Goal: Task Accomplishment & Management: Use online tool/utility

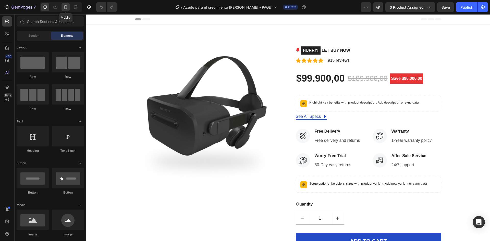
click at [65, 9] on icon at bounding box center [65, 7] width 5 height 5
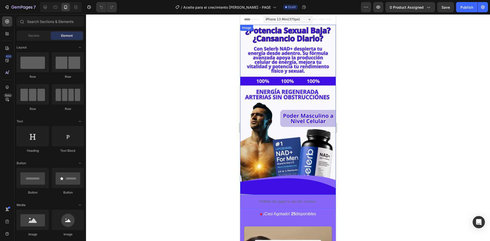
click at [287, 87] on img at bounding box center [288, 110] width 96 height 170
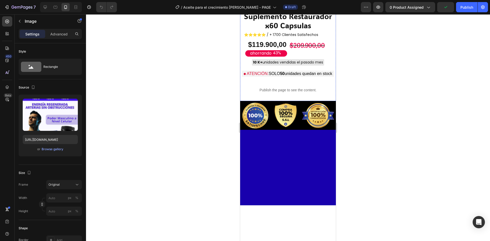
scroll to position [459, 0]
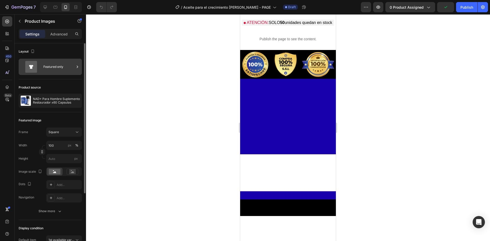
click at [50, 68] on div "Featured only" at bounding box center [58, 67] width 31 height 12
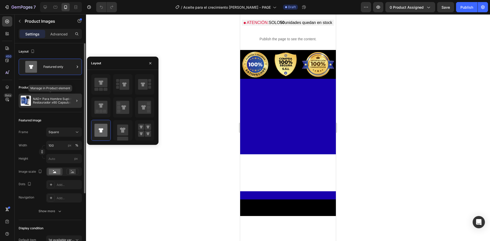
click at [48, 95] on div "NAD+ Para Hombre Suplemento Restaurador x60 Capsulas" at bounding box center [50, 101] width 63 height 14
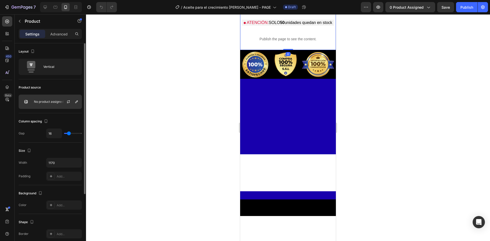
click at [50, 98] on div "No product assigned" at bounding box center [50, 102] width 63 height 14
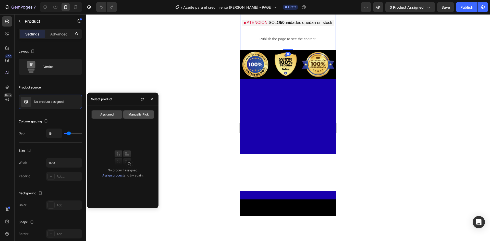
click at [131, 115] on span "Manually Pick" at bounding box center [138, 114] width 20 height 5
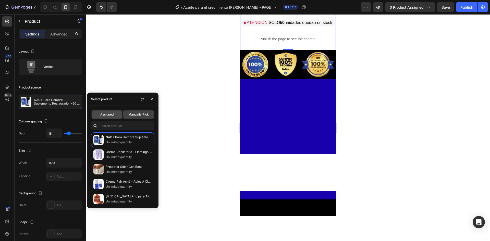
click at [109, 115] on span "Assigned" at bounding box center [106, 114] width 13 height 5
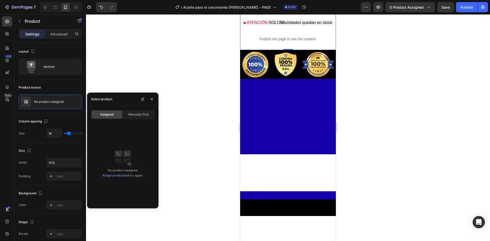
click at [113, 175] on link "Assign product" at bounding box center [112, 176] width 21 height 4
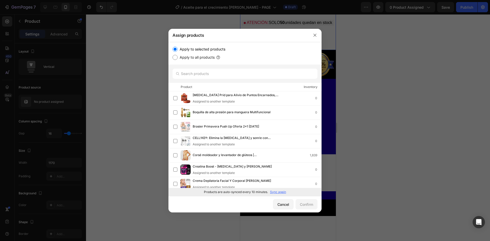
click at [276, 192] on p "Sync again" at bounding box center [278, 192] width 16 height 5
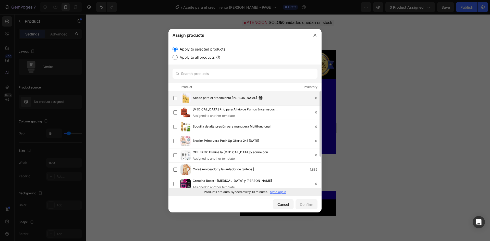
click at [222, 102] on div "Aceite para el crecimiento [PERSON_NAME] 0" at bounding box center [247, 98] width 148 height 10
click at [306, 205] on div "Confirm" at bounding box center [306, 204] width 13 height 5
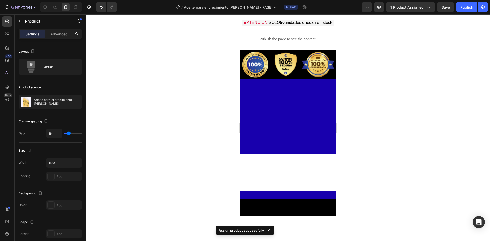
scroll to position [383, 0]
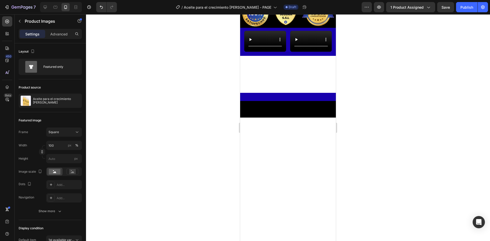
scroll to position [561, 0]
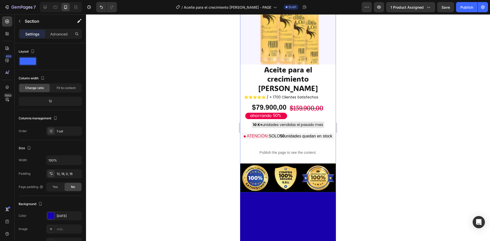
scroll to position [84, 0]
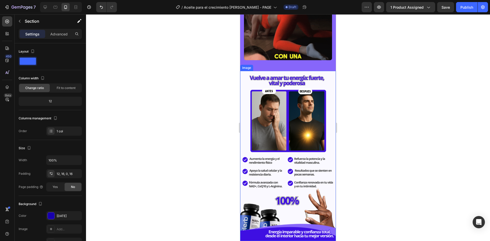
click at [271, 107] on img at bounding box center [288, 156] width 96 height 170
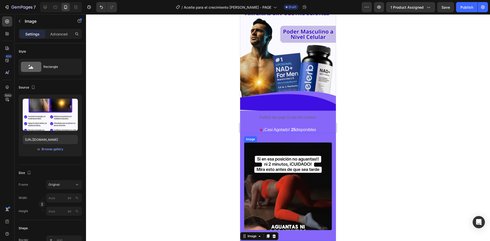
scroll to position [0, 0]
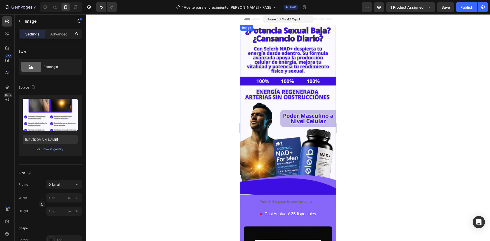
click at [282, 106] on img at bounding box center [288, 110] width 96 height 170
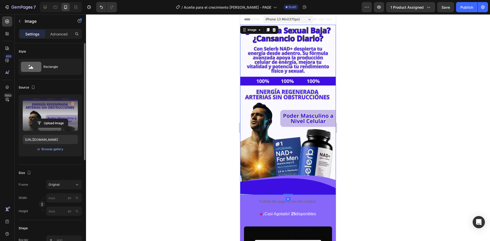
click at [32, 115] on label at bounding box center [50, 115] width 55 height 32
click at [33, 119] on input "file" at bounding box center [50, 123] width 35 height 9
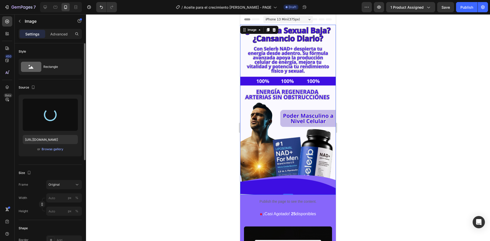
type input "[URL][DOMAIN_NAME]"
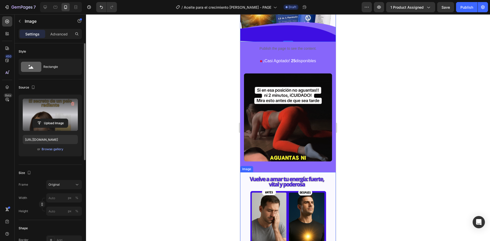
scroll to position [204, 0]
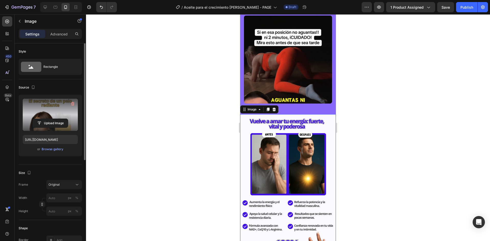
click at [288, 140] on img at bounding box center [288, 199] width 96 height 170
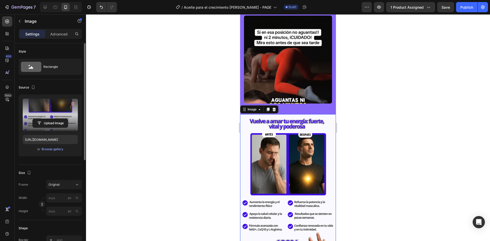
click at [67, 111] on label at bounding box center [50, 115] width 55 height 32
click at [67, 119] on input "file" at bounding box center [50, 123] width 35 height 9
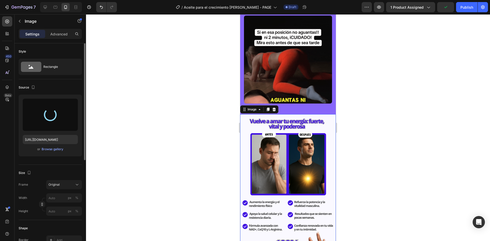
type input "[URL][DOMAIN_NAME]"
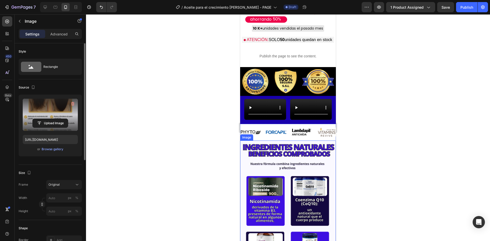
scroll to position [664, 0]
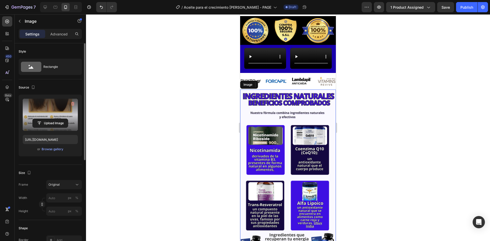
click at [287, 142] on img at bounding box center [288, 175] width 96 height 170
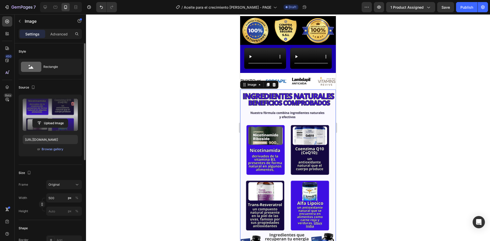
click at [59, 117] on label at bounding box center [50, 115] width 55 height 32
click at [59, 119] on input "file" at bounding box center [50, 123] width 35 height 9
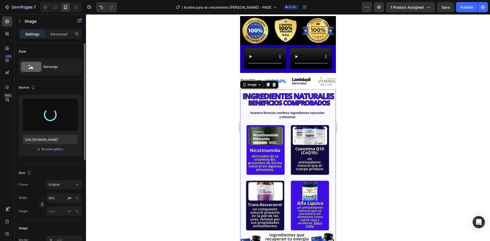
type input "[URL][DOMAIN_NAME]"
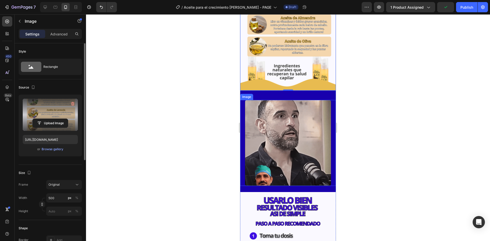
scroll to position [970, 0]
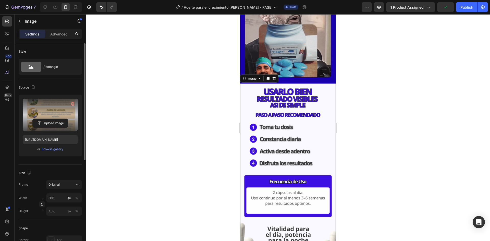
click at [291, 125] on img at bounding box center [288, 168] width 96 height 170
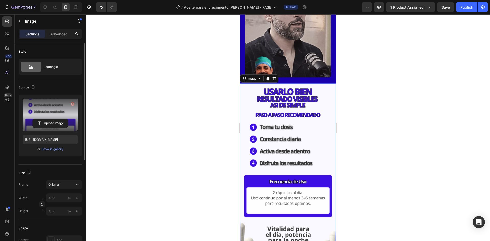
click at [50, 108] on label at bounding box center [50, 115] width 55 height 32
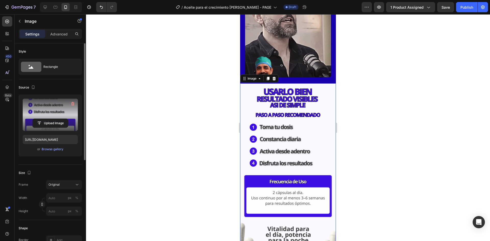
click at [50, 119] on input "file" at bounding box center [50, 123] width 35 height 9
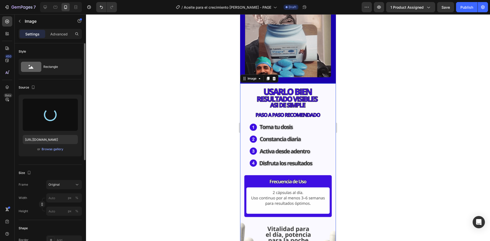
type input "[URL][DOMAIN_NAME]"
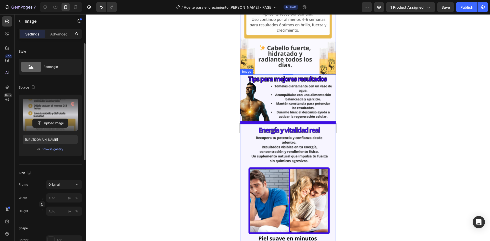
scroll to position [1250, 0]
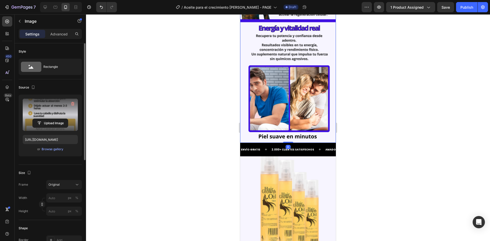
drag, startPoint x: 317, startPoint y: 78, endPoint x: 422, endPoint y: 125, distance: 114.9
click at [317, 78] on img at bounding box center [288, 58] width 96 height 170
click at [55, 106] on label at bounding box center [50, 115] width 55 height 32
click at [55, 119] on input "file" at bounding box center [50, 123] width 35 height 9
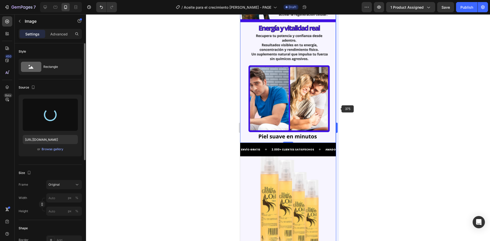
type input "[URL][DOMAIN_NAME][DATE]"
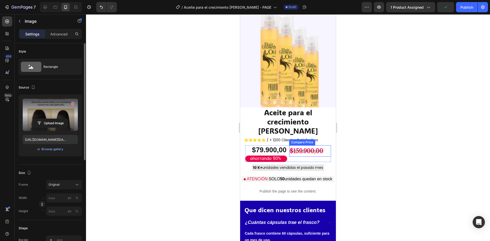
scroll to position [1480, 0]
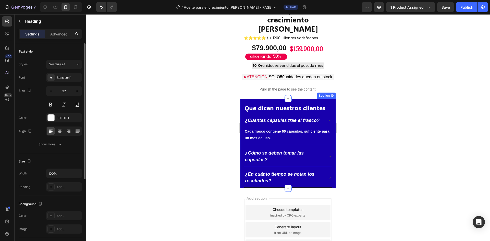
click at [319, 100] on h2 "Que dicen nuestros clientes" at bounding box center [288, 107] width 88 height 15
click at [243, 102] on div "Que dicen nuestros clientes Heading 0 ¿Cuántas cápsulas trae el frasco? Cada fr…" at bounding box center [288, 144] width 96 height 90
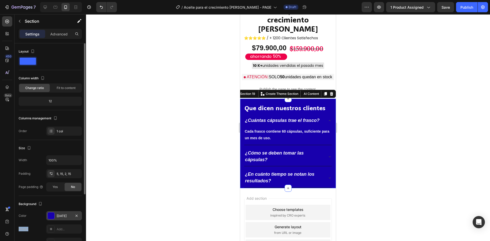
drag, startPoint x: 50, startPoint y: 224, endPoint x: 56, endPoint y: 217, distance: 9.4
click at [55, 218] on div "The changes might be hidden by the video. Color [DATE] Image Add... Video Add..." at bounding box center [50, 229] width 63 height 36
click at [57, 217] on div "[DATE]" at bounding box center [64, 215] width 36 height 9
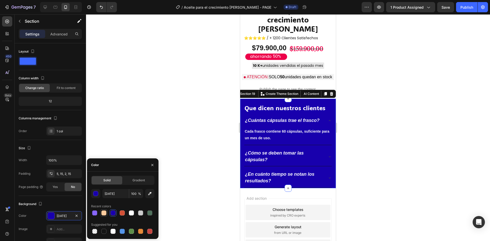
click at [103, 211] on div at bounding box center [103, 213] width 5 height 5
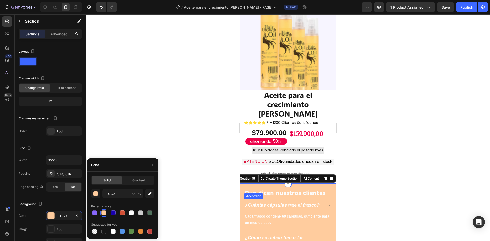
scroll to position [1120, 0]
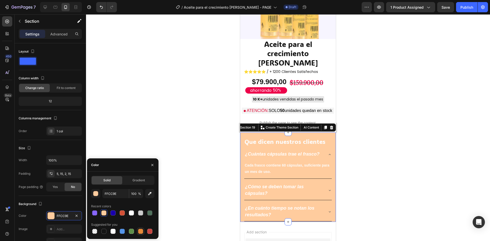
click at [140, 231] on div at bounding box center [140, 231] width 5 height 5
type input "E4893A"
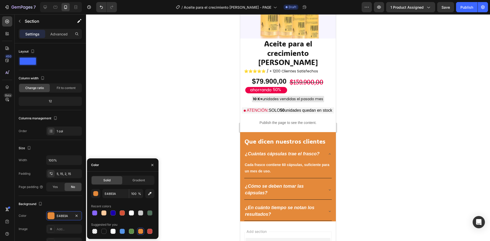
scroll to position [1347, 0]
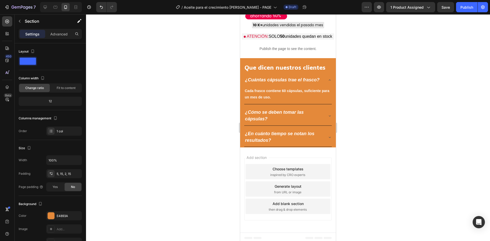
click at [240, 58] on div "Que dicen nuestros clientes Heading ¿Cuántas cápsulas trae el frasco? Cada fras…" at bounding box center [288, 103] width 96 height 90
click at [243, 73] on div "Que dicen nuestros clientes Heading ¿Cuántas cápsulas trae el frasco? Cada fras…" at bounding box center [288, 103] width 96 height 90
click at [326, 90] on p "Cada frasco contiene 60 cápsulas, suficiente para un mes de uso." at bounding box center [288, 94] width 87 height 13
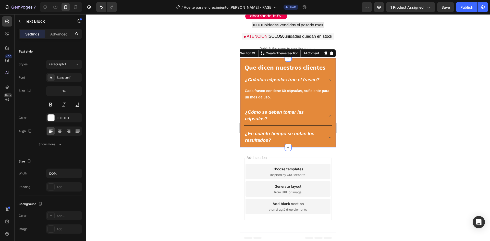
click at [241, 58] on div "Que dicen nuestros clientes Heading ¿Cuántas cápsulas trae el frasco? Cada fras…" at bounding box center [288, 103] width 96 height 90
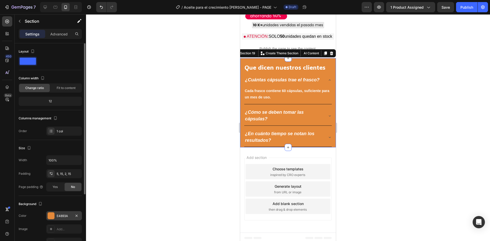
click at [54, 215] on div at bounding box center [51, 216] width 7 height 7
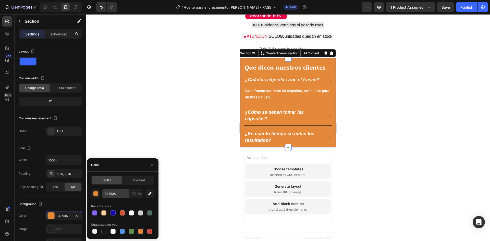
click at [117, 190] on div "Solid Gradient E4893A 100 % Recent colors Suggested for you" at bounding box center [122, 205] width 63 height 59
click at [111, 196] on input "E4893A" at bounding box center [115, 193] width 27 height 9
paste input "#E8BB50"
type input "#E8BB50"
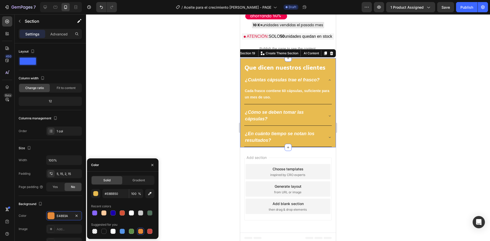
click at [174, 109] on div at bounding box center [288, 127] width 404 height 227
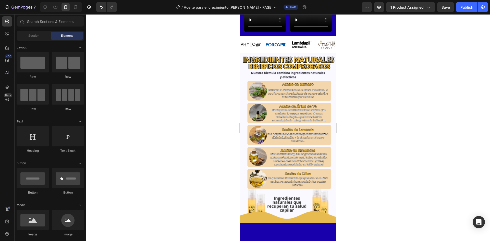
scroll to position [676, 0]
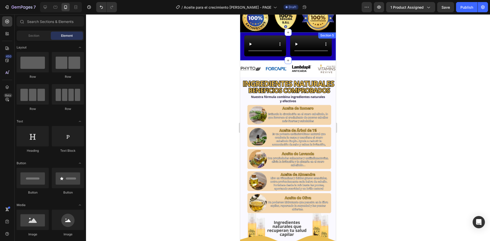
click at [242, 60] on div "Video Video Row Section 5" at bounding box center [288, 46] width 96 height 28
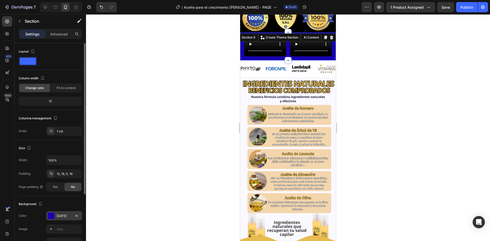
click at [57, 214] on div "[DATE]" at bounding box center [64, 216] width 15 height 5
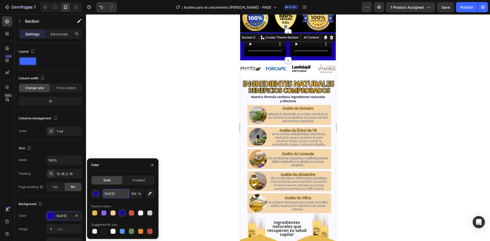
click at [113, 192] on input "[DATE]" at bounding box center [115, 193] width 27 height 9
paste input "#E8BB50"
type input "#E8BB50"
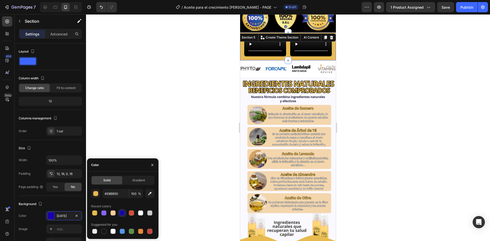
click at [172, 104] on div at bounding box center [288, 127] width 404 height 227
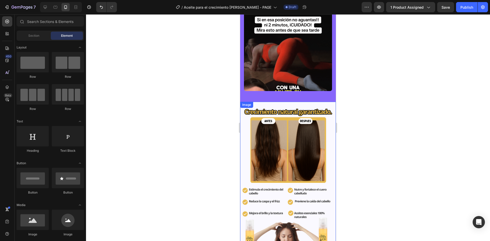
scroll to position [140, 0]
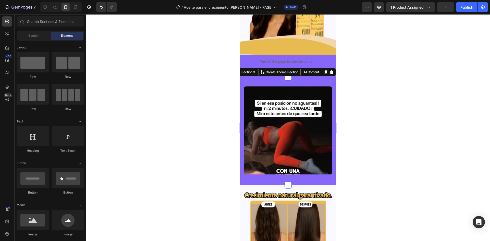
click at [240, 77] on div "Image Section 3 You can create reusable sections Create Theme Section AI Conten…" at bounding box center [288, 131] width 96 height 108
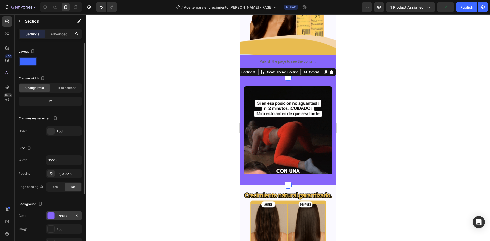
click at [57, 213] on div "8766FA" at bounding box center [64, 215] width 36 height 9
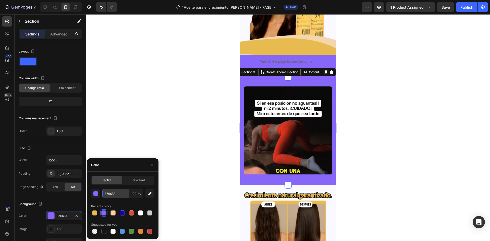
click at [119, 192] on input "8766FA" at bounding box center [115, 193] width 27 height 9
paste input "#E8BB50"
type input "#E8BB50"
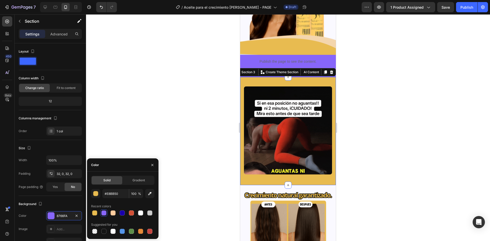
drag, startPoint x: 167, startPoint y: 109, endPoint x: 239, endPoint y: 109, distance: 71.5
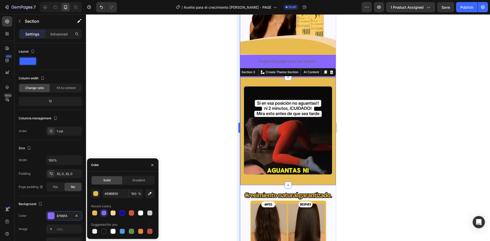
click at [167, 109] on div at bounding box center [288, 127] width 404 height 227
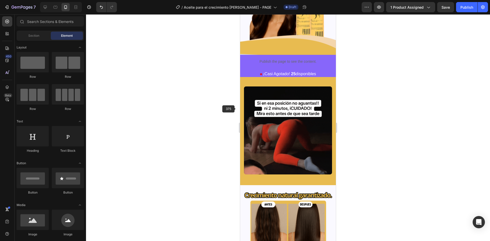
scroll to position [89, 0]
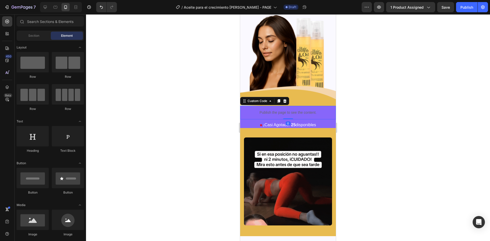
click at [243, 110] on p "Publish the page to see the content." at bounding box center [288, 112] width 96 height 5
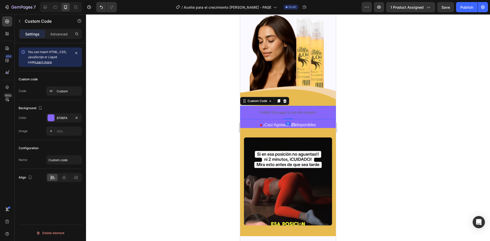
drag, startPoint x: 57, startPoint y: 117, endPoint x: 82, endPoint y: 122, distance: 24.8
click at [57, 116] on div "8766FA" at bounding box center [64, 118] width 15 height 5
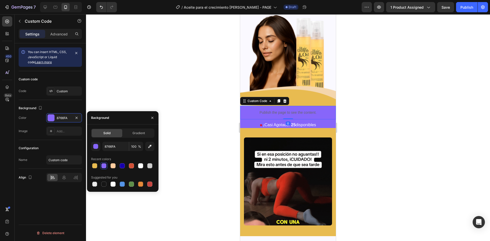
click at [118, 135] on div "Solid" at bounding box center [107, 133] width 31 height 8
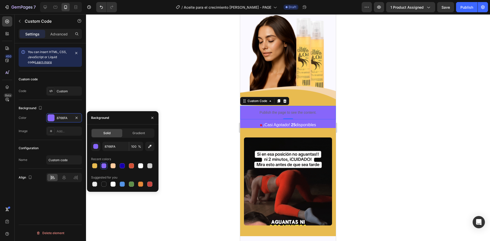
click at [117, 141] on div "Solid Gradient 8766FA 100 % Recent colors Suggested for you" at bounding box center [122, 158] width 63 height 59
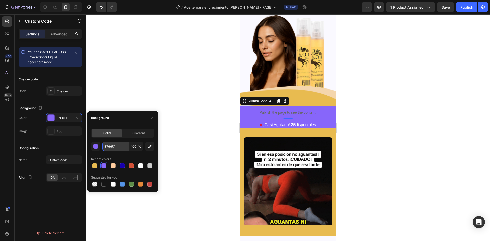
click at [116, 143] on input "8766FA" at bounding box center [115, 146] width 27 height 9
paste input "#E8BB50"
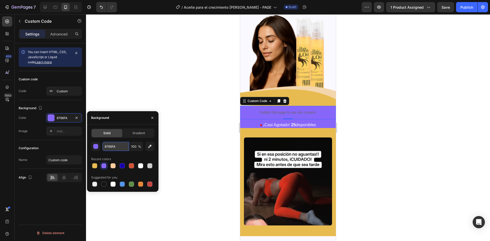
type input "#E8BB50"
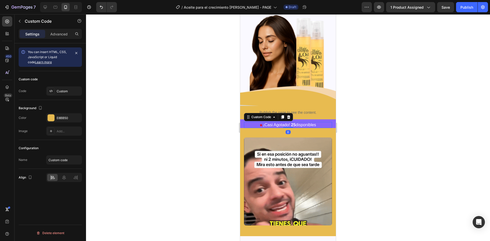
drag, startPoint x: 248, startPoint y: 115, endPoint x: 480, endPoint y: 138, distance: 232.8
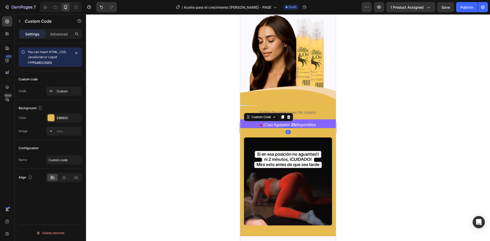
click at [248, 122] on p "¡Casi Agotado! 25 disponibles" at bounding box center [288, 125] width 88 height 6
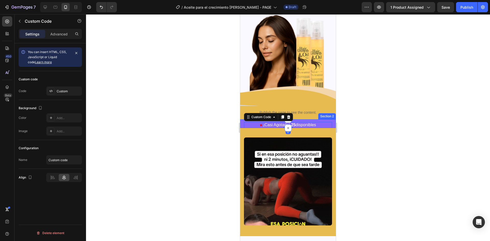
click at [242, 119] on div "¡Casi Agotado! 25 disponibles Custom Code 0" at bounding box center [288, 123] width 96 height 9
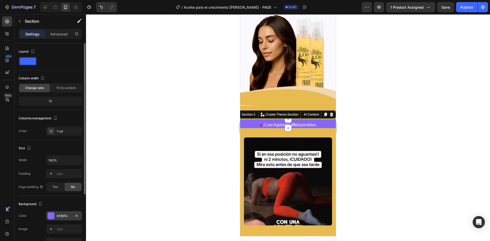
click at [60, 214] on div "8766FA" at bounding box center [64, 216] width 15 height 5
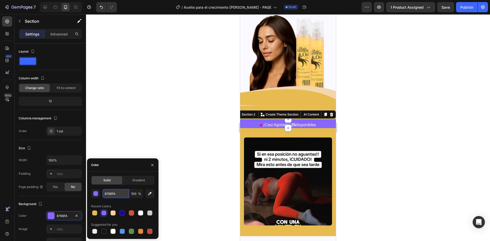
click at [117, 191] on input "8766FA" at bounding box center [115, 193] width 27 height 9
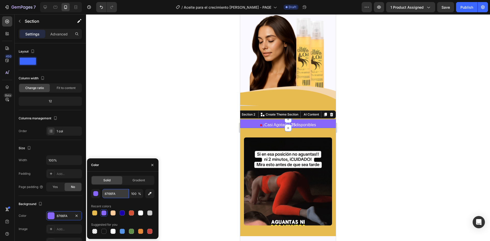
paste input "#E8BB50"
type input "#E8BB50"
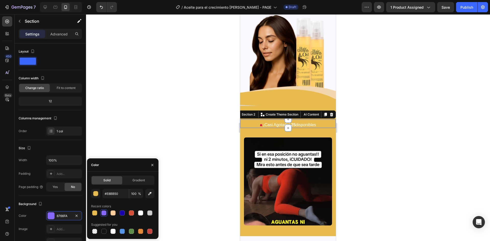
click at [167, 130] on div at bounding box center [288, 127] width 404 height 227
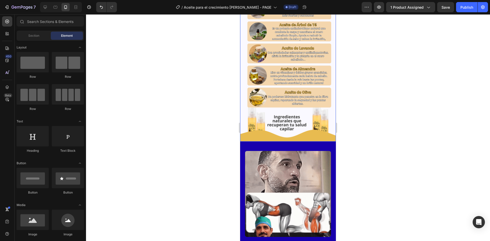
scroll to position [868, 0]
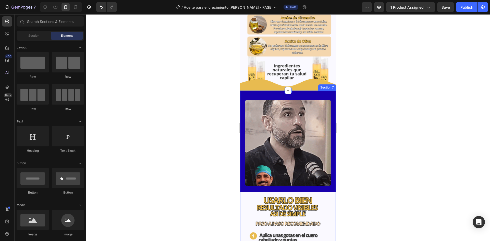
click at [244, 91] on div "Image Image Image Section 7" at bounding box center [288, 227] width 96 height 272
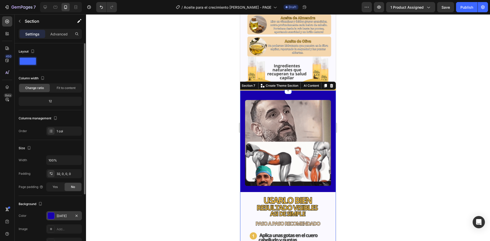
drag, startPoint x: 59, startPoint y: 218, endPoint x: 71, endPoint y: 215, distance: 12.0
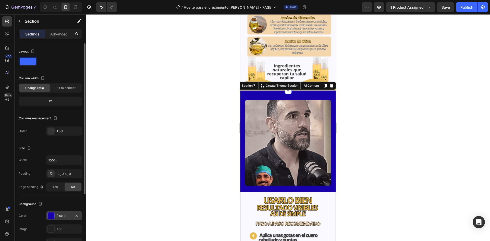
click at [59, 218] on div "[DATE]" at bounding box center [64, 216] width 15 height 5
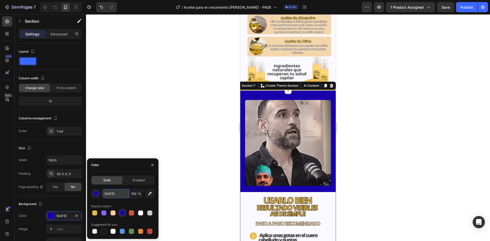
click at [118, 198] on input "[DATE]" at bounding box center [115, 193] width 27 height 9
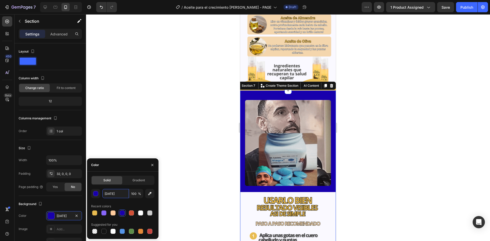
paste input "#E8BB50"
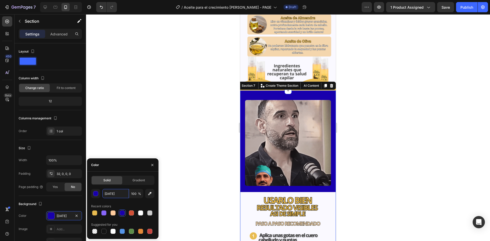
type input "#E8BB50"
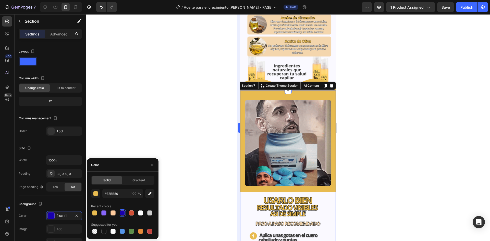
click at [180, 122] on div at bounding box center [288, 127] width 404 height 227
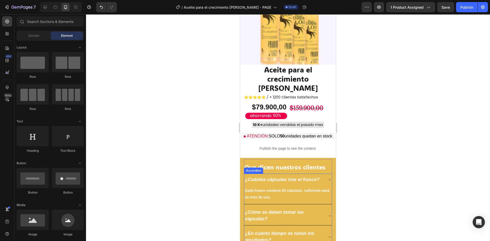
scroll to position [1344, 0]
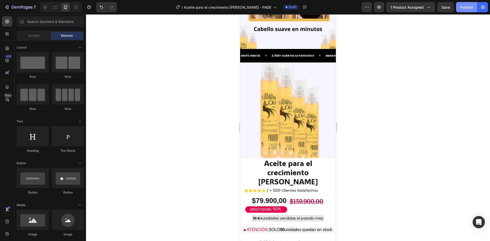
click at [463, 7] on div "Publish" at bounding box center [466, 7] width 13 height 5
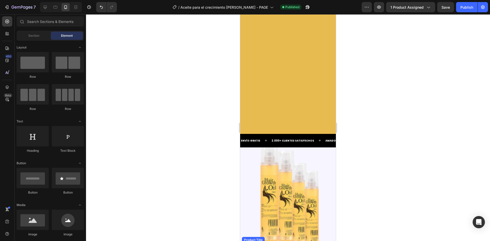
scroll to position [1472, 0]
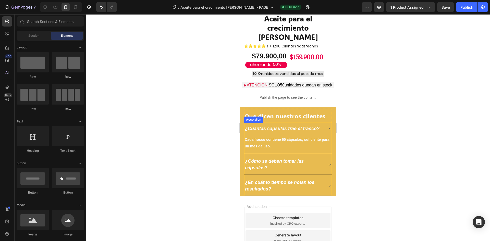
click at [272, 126] on strong "¿Cuántas cápsulas trae el frasco?" at bounding box center [282, 128] width 75 height 5
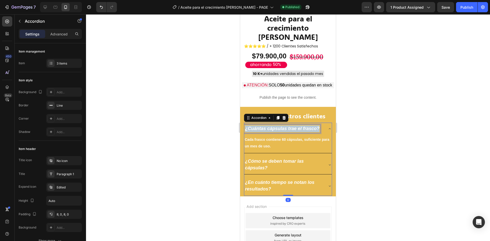
click at [272, 126] on strong "¿Cuántas cápsulas trae el frasco?" at bounding box center [282, 128] width 75 height 5
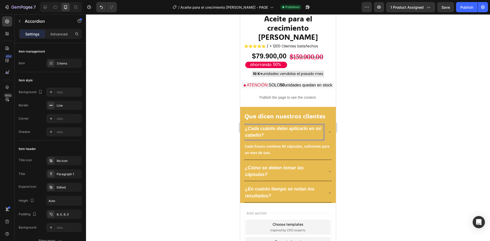
scroll to position [1498, 0]
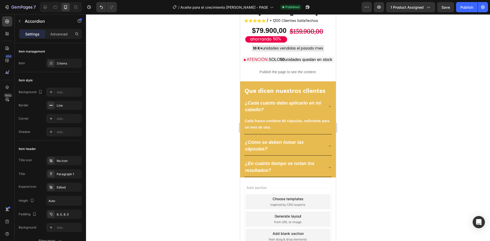
click at [327, 97] on div "¿Cada cuánto debo aplicarlo en mi cabello?" at bounding box center [288, 106] width 88 height 19
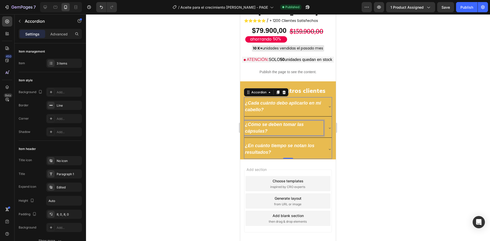
click at [278, 122] on strong "¿Cómo se deben tomar las cápsulas?" at bounding box center [274, 128] width 59 height 12
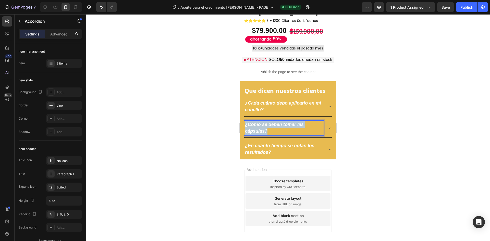
click at [278, 122] on strong "¿Cómo se deben tomar las cápsulas?" at bounding box center [274, 128] width 59 height 12
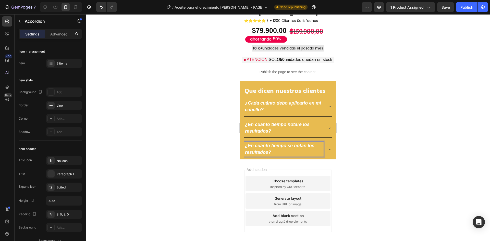
click at [277, 143] on strong "¿En cuánto tiempo se notan los resultados?" at bounding box center [279, 149] width 69 height 12
click at [324, 99] on div "¿Cada cuánto debo aplicarlo en mi cabello?" at bounding box center [288, 106] width 88 height 19
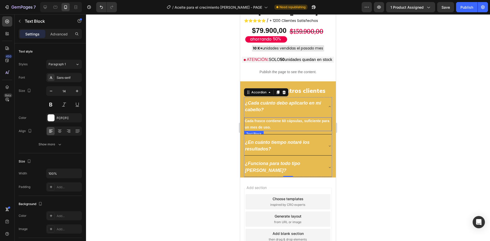
click at [269, 119] on strong "Cada frasco contiene 60 cápsulas, suficiente para un mes de uso." at bounding box center [287, 124] width 84 height 10
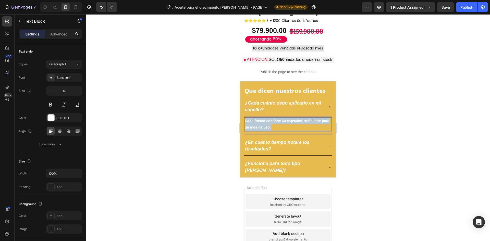
click at [269, 119] on strong "Cada frasco contiene 60 cápsulas, suficiente para un mes de uso." at bounding box center [287, 124] width 84 height 10
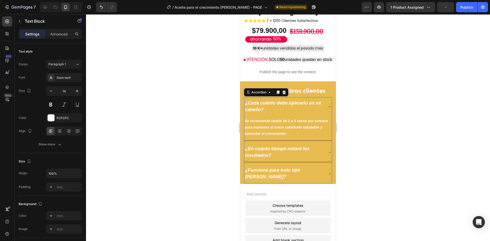
click at [328, 150] on icon at bounding box center [330, 152] width 4 height 4
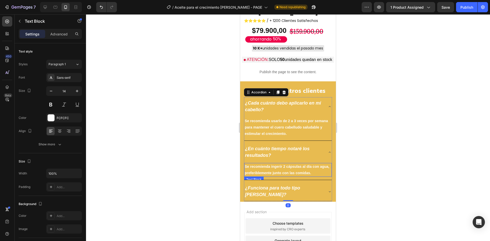
click at [261, 165] on strong "Se recomienda ingerir 2 cápsulas al día con agua, preferiblemente junto con las…" at bounding box center [287, 170] width 84 height 10
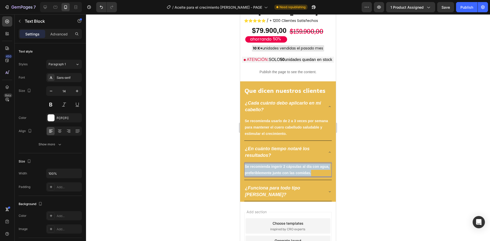
click at [261, 165] on strong "Se recomienda ingerir 2 cápsulas al día con agua, preferiblemente junto con las…" at bounding box center [287, 170] width 84 height 10
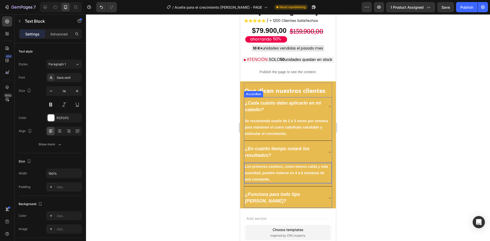
click at [328, 196] on icon at bounding box center [330, 198] width 4 height 4
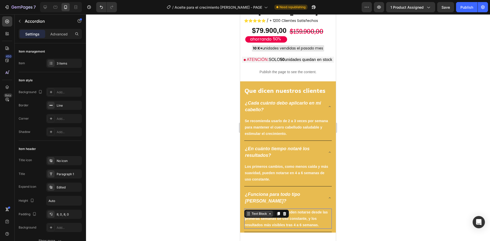
click at [261, 212] on div "Text Block" at bounding box center [259, 214] width 17 height 5
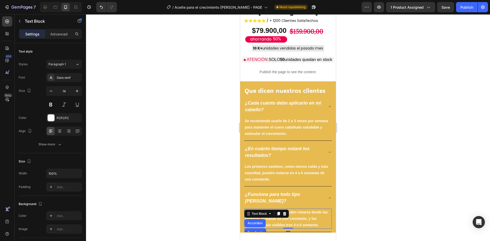
click at [305, 211] on strong "Los primeros cambios pueden notarse desde las primeras semanas de uso constante…" at bounding box center [286, 218] width 83 height 17
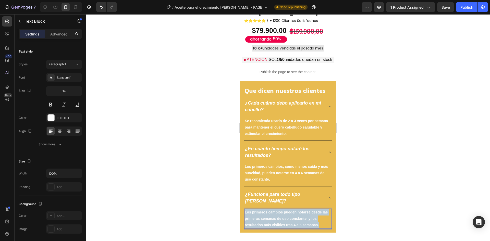
click at [305, 211] on strong "Los primeros cambios pueden notarse desde las primeras semanas de uso constante…" at bounding box center [286, 218] width 83 height 17
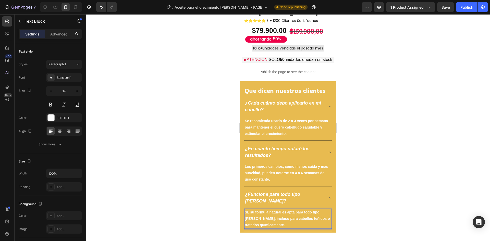
click at [394, 192] on div at bounding box center [288, 127] width 404 height 227
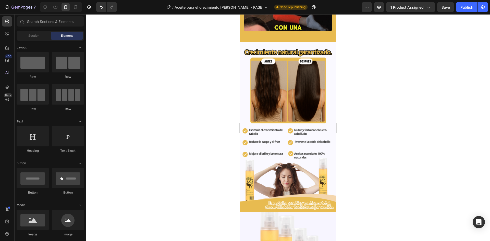
scroll to position [0, 0]
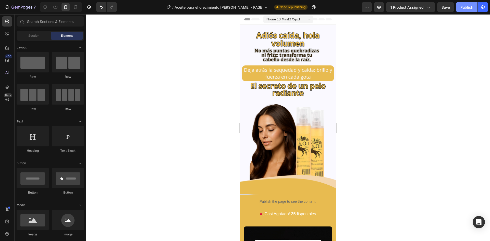
click at [461, 10] on div "Publish" at bounding box center [466, 7] width 13 height 5
